Goal: Answer question/provide support: Ask a question

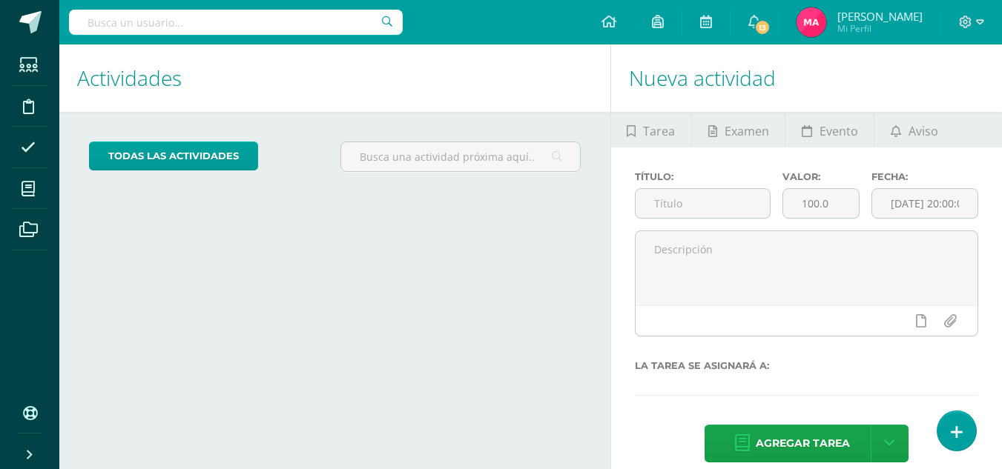
click at [957, 427] on icon at bounding box center [957, 433] width 12 height 16
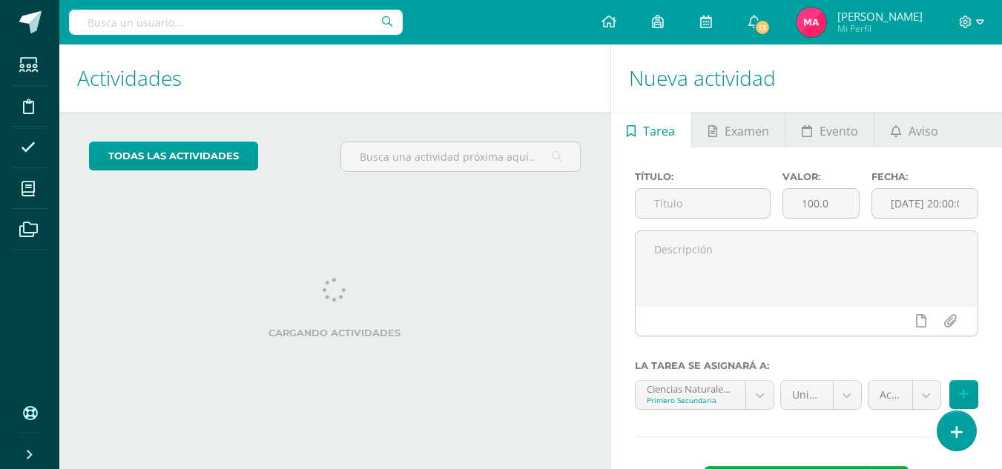
click at [957, 427] on icon at bounding box center [957, 433] width 12 height 16
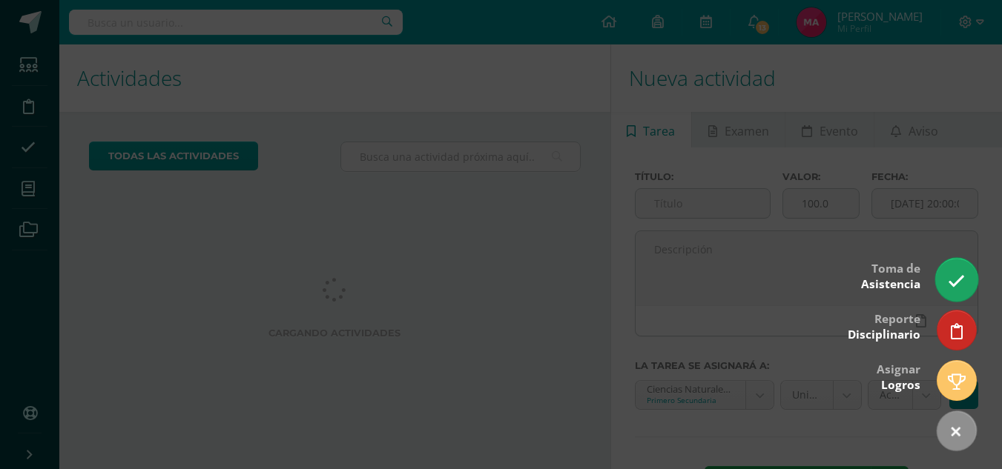
click at [954, 280] on icon at bounding box center [956, 281] width 17 height 17
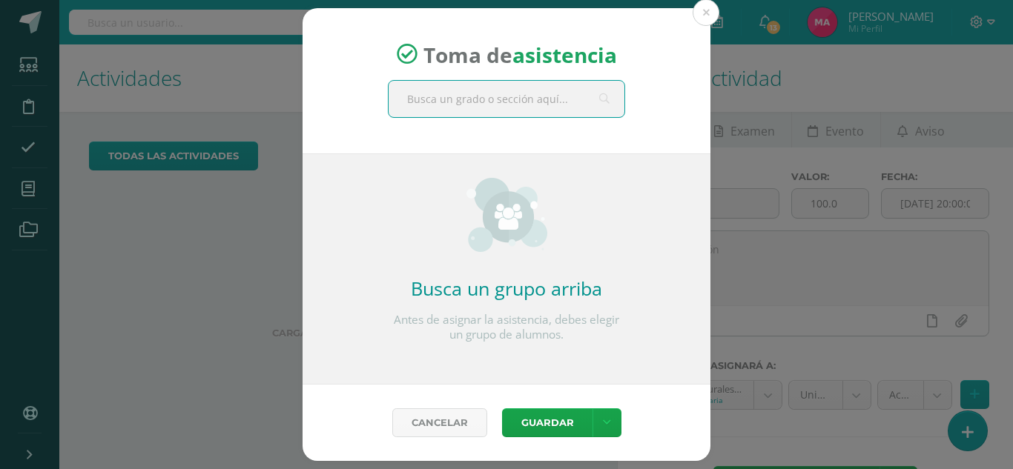
click at [473, 96] on input "text" at bounding box center [507, 99] width 236 height 36
type input "SEGUNDO"
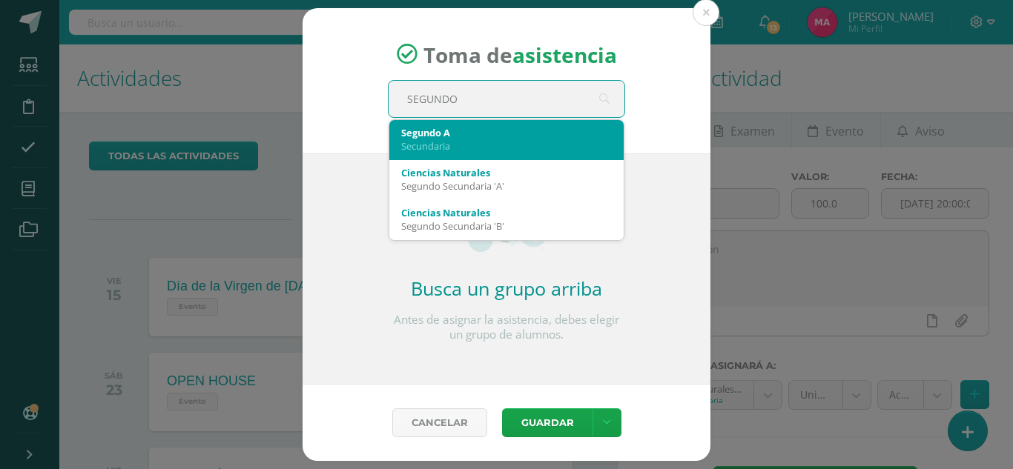
click at [477, 133] on div "Segundo A" at bounding box center [506, 132] width 211 height 13
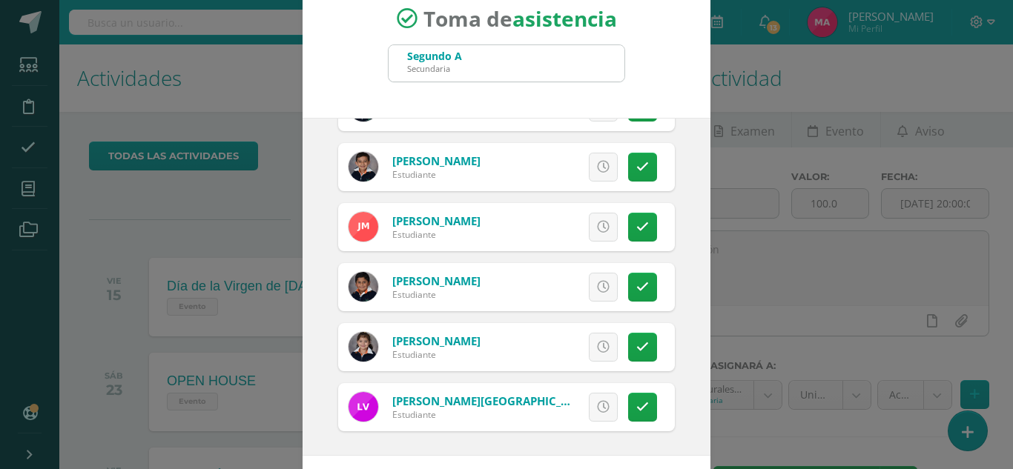
scroll to position [91, 0]
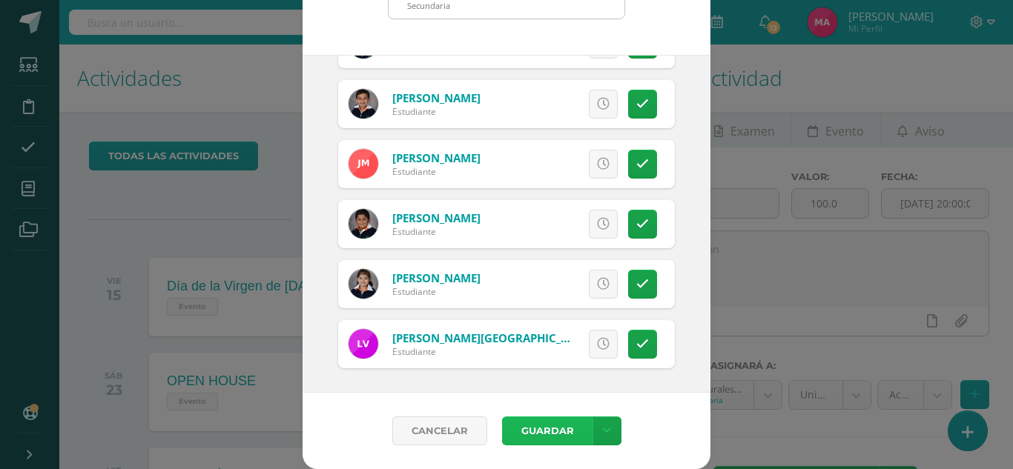
click at [543, 429] on button "Guardar" at bounding box center [547, 431] width 90 height 29
